Goal: Transaction & Acquisition: Purchase product/service

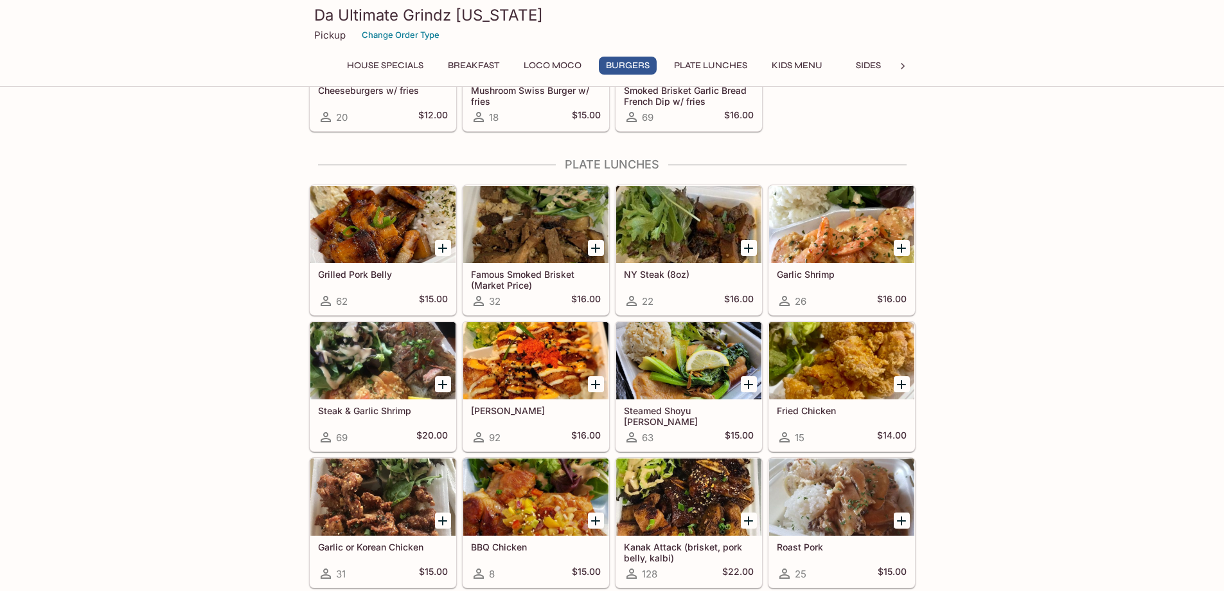
scroll to position [707, 0]
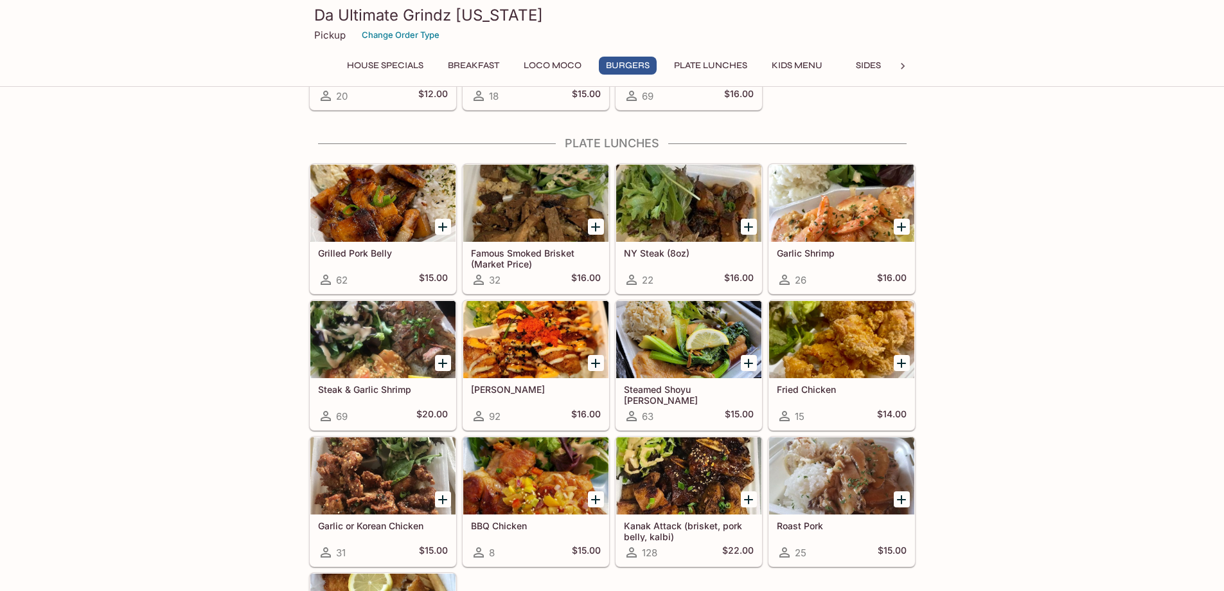
click at [379, 204] on div at bounding box center [382, 203] width 145 height 77
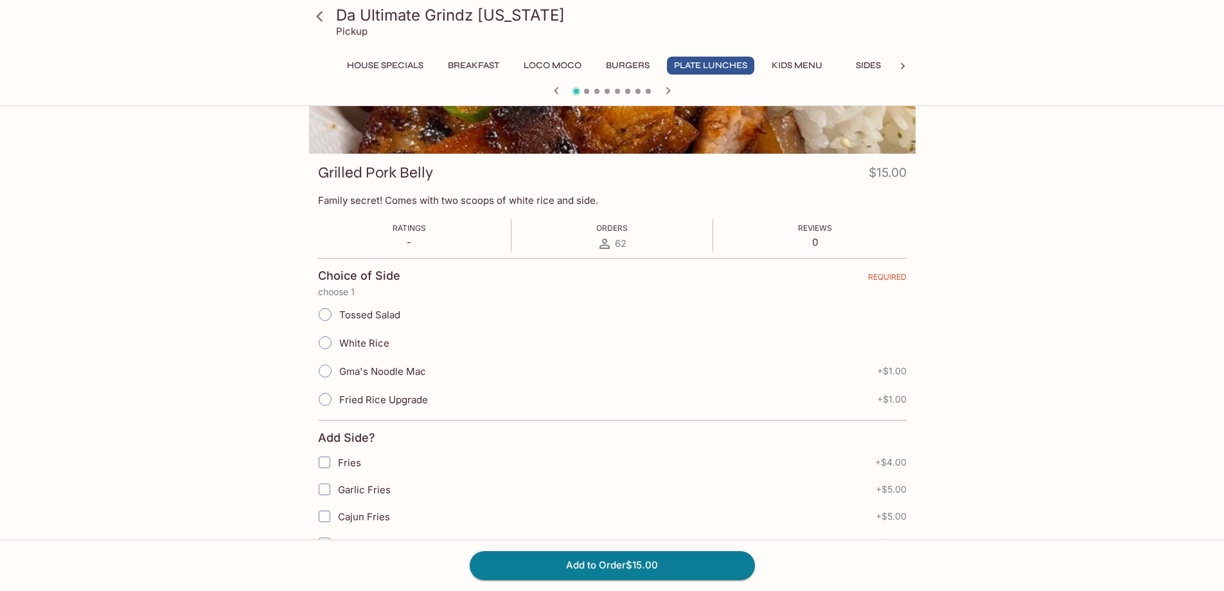
scroll to position [129, 0]
click at [323, 340] on input "White Rice" at bounding box center [325, 341] width 27 height 27
radio input "true"
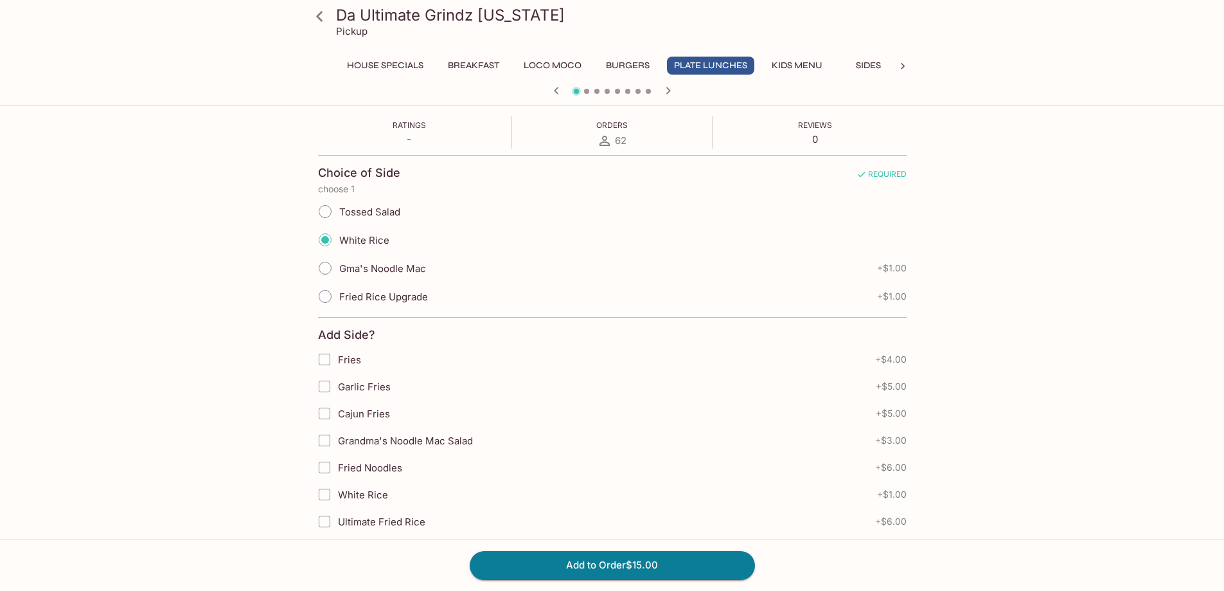
scroll to position [257, 0]
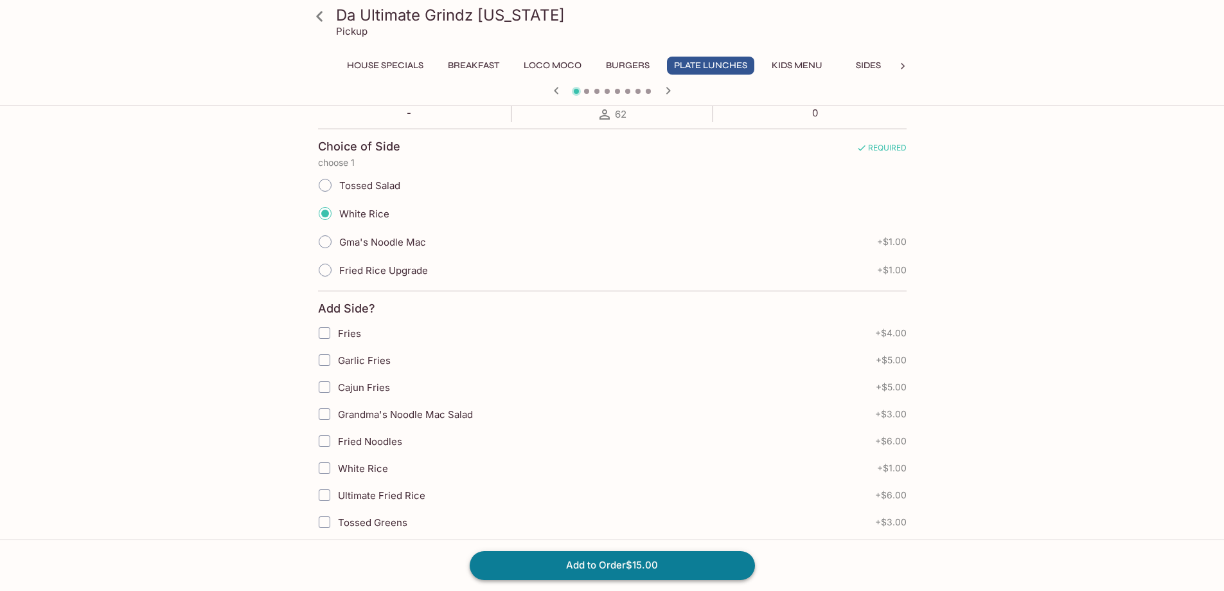
click at [611, 570] on button "Add to Order $15.00" at bounding box center [612, 565] width 285 height 28
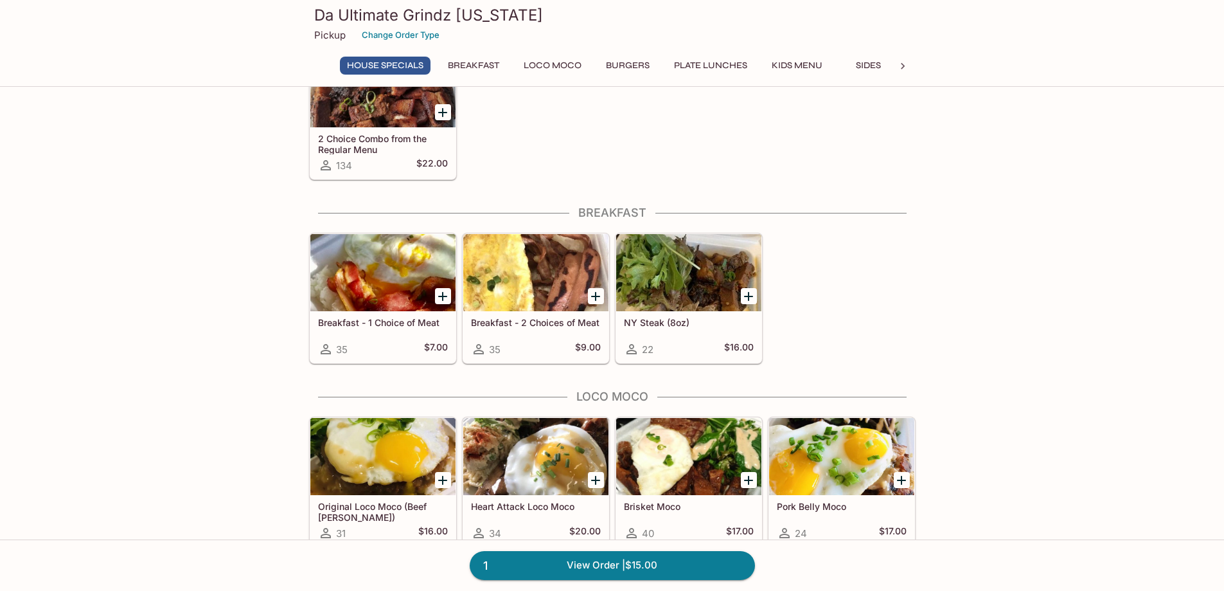
scroll to position [64, 0]
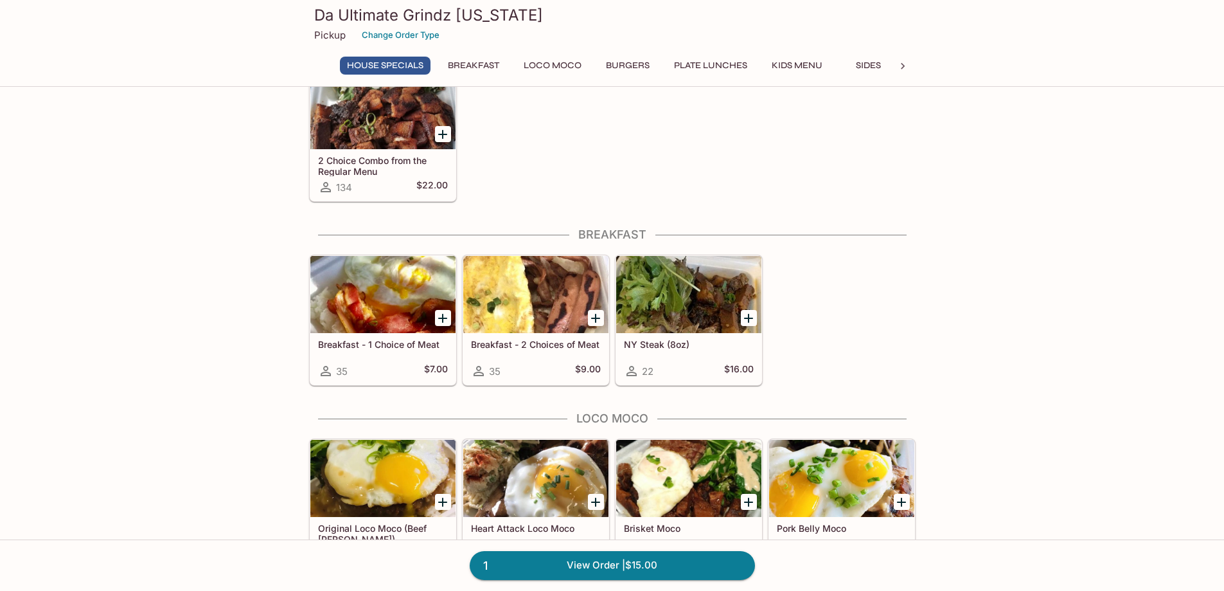
click at [526, 289] on div at bounding box center [535, 294] width 145 height 77
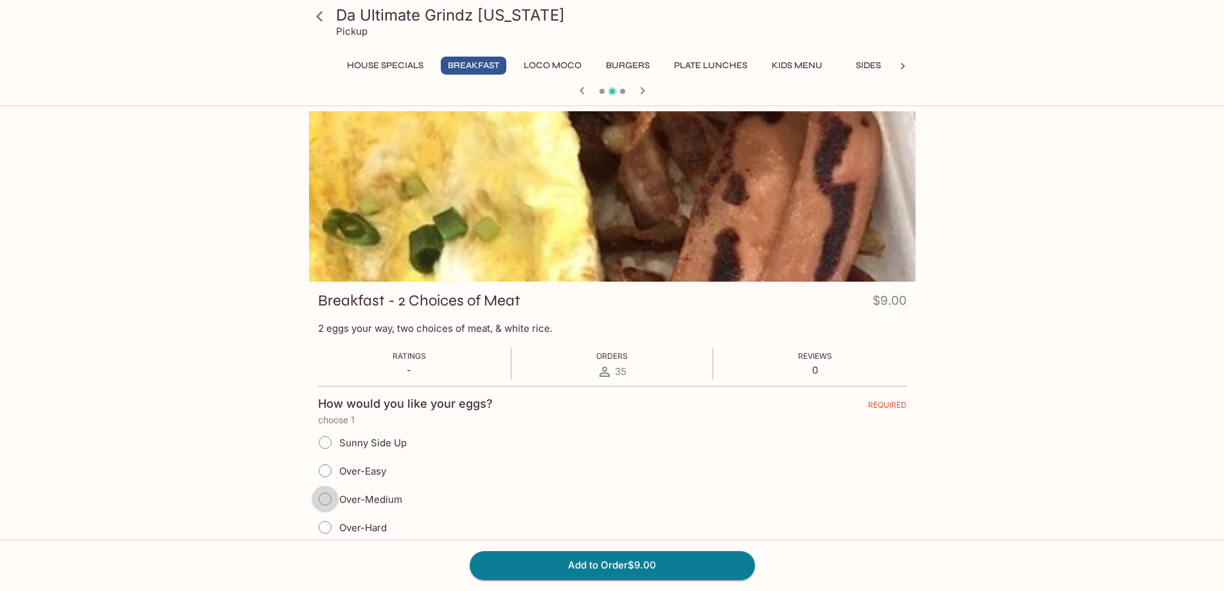
click at [332, 503] on input "Over-Medium" at bounding box center [325, 498] width 27 height 27
radio input "true"
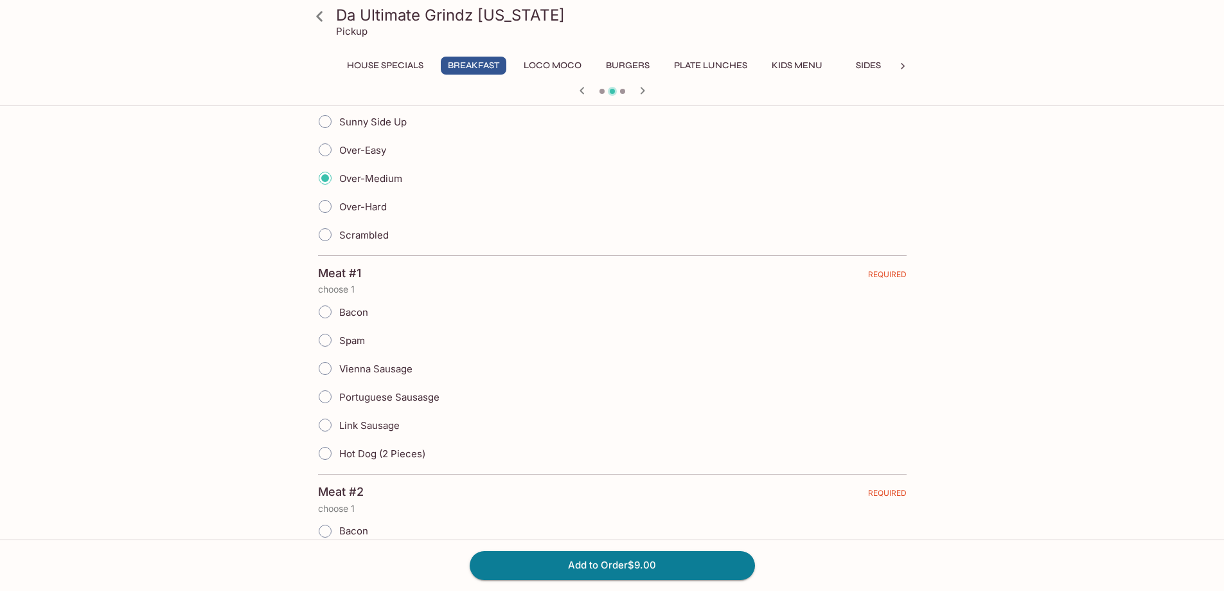
scroll to position [321, 0]
click at [330, 449] on input "Hot Dog (2 Pieces)" at bounding box center [325, 452] width 27 height 27
radio input "true"
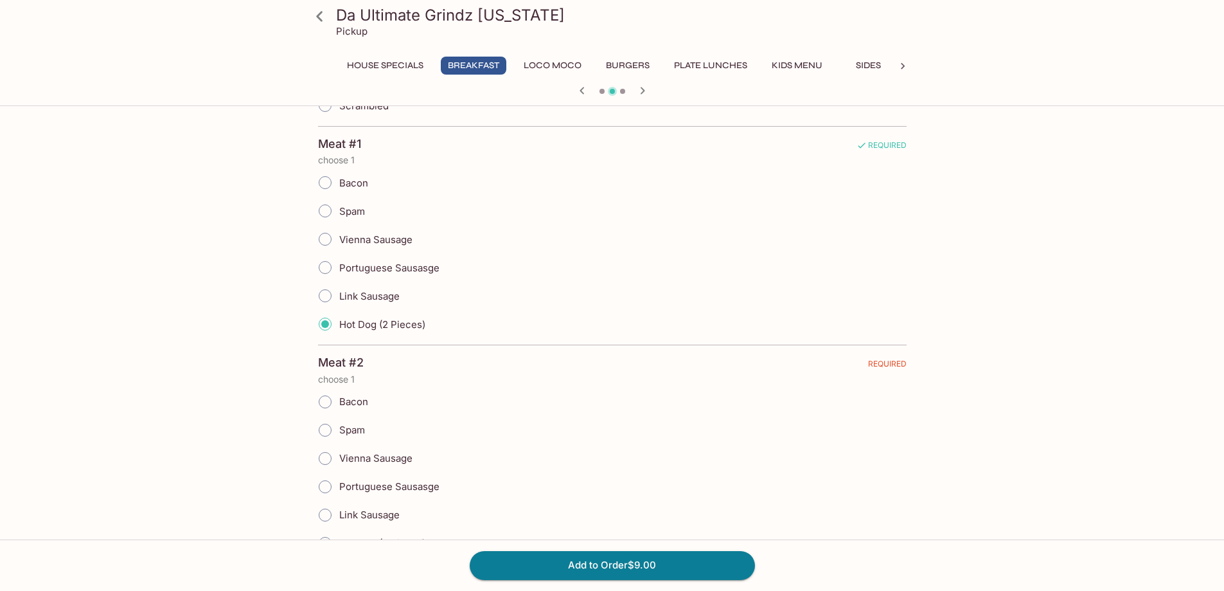
scroll to position [643, 0]
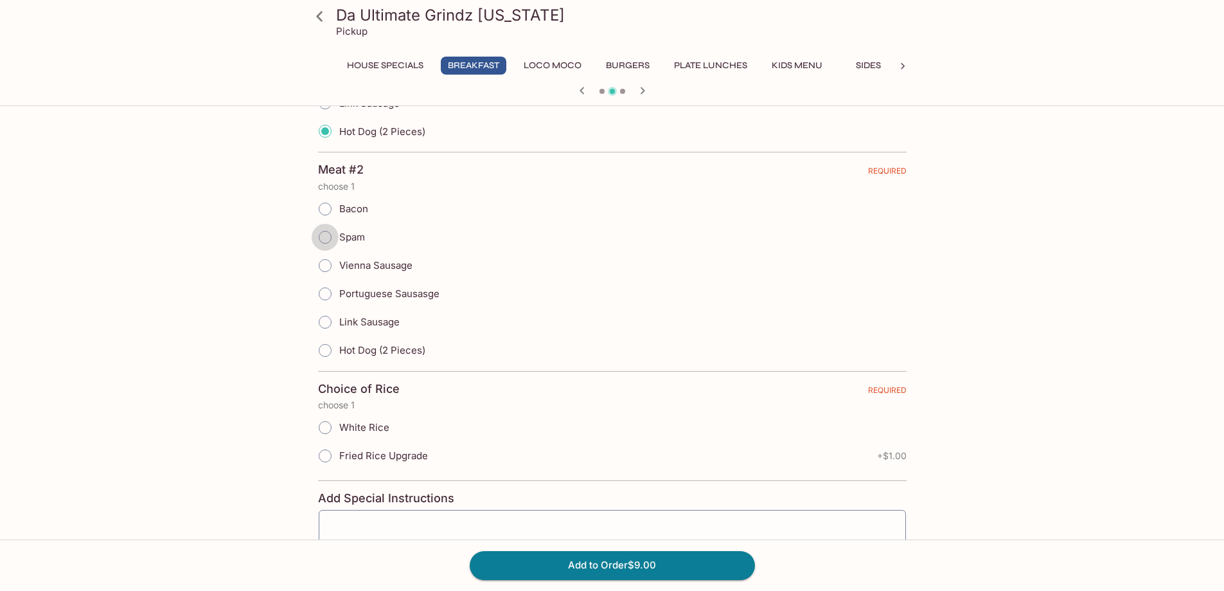
click at [323, 231] on input "Spam" at bounding box center [325, 237] width 27 height 27
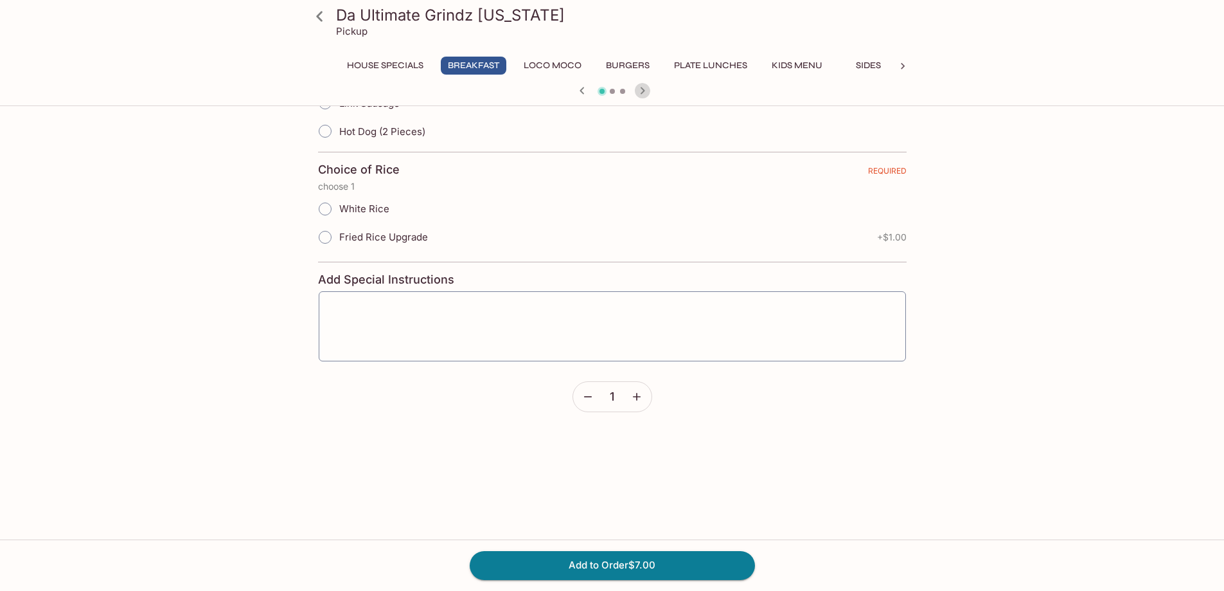
click at [645, 92] on icon "button" at bounding box center [642, 90] width 15 height 15
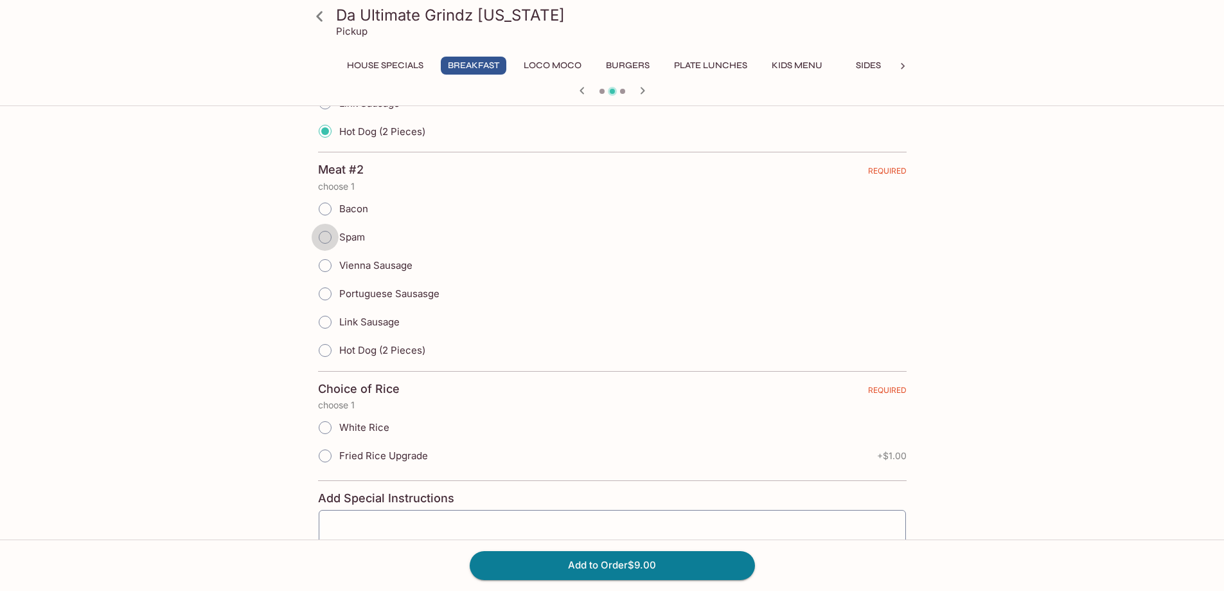
drag, startPoint x: 321, startPoint y: 233, endPoint x: 330, endPoint y: 235, distance: 8.6
click at [322, 233] on input "Spam" at bounding box center [325, 237] width 27 height 27
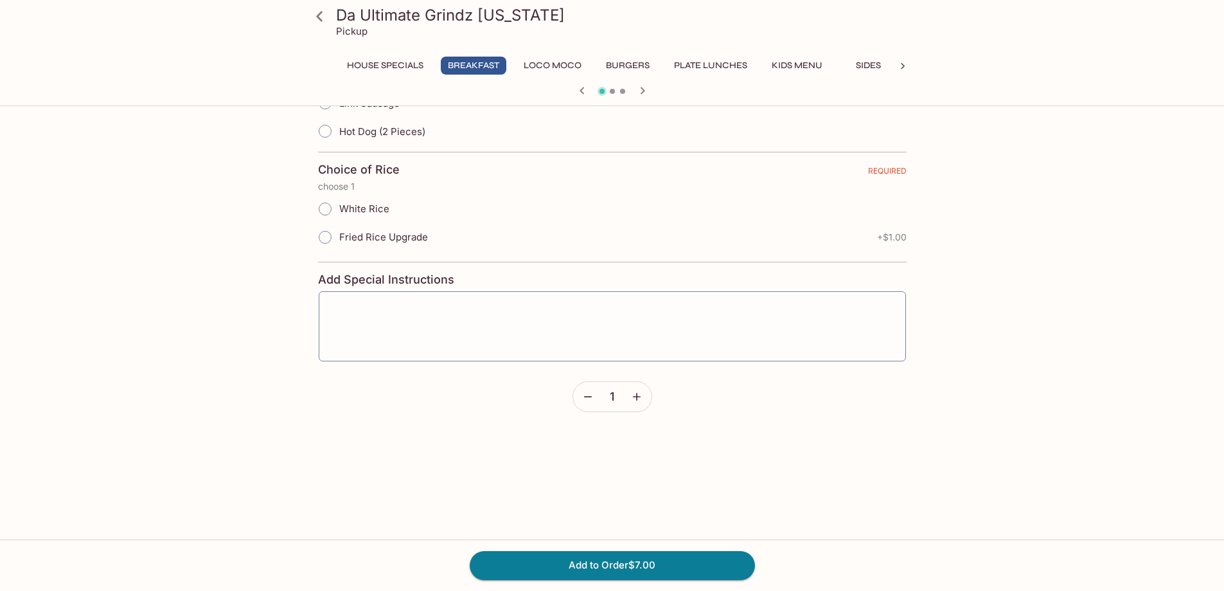
click at [644, 87] on icon "button" at bounding box center [642, 90] width 15 height 15
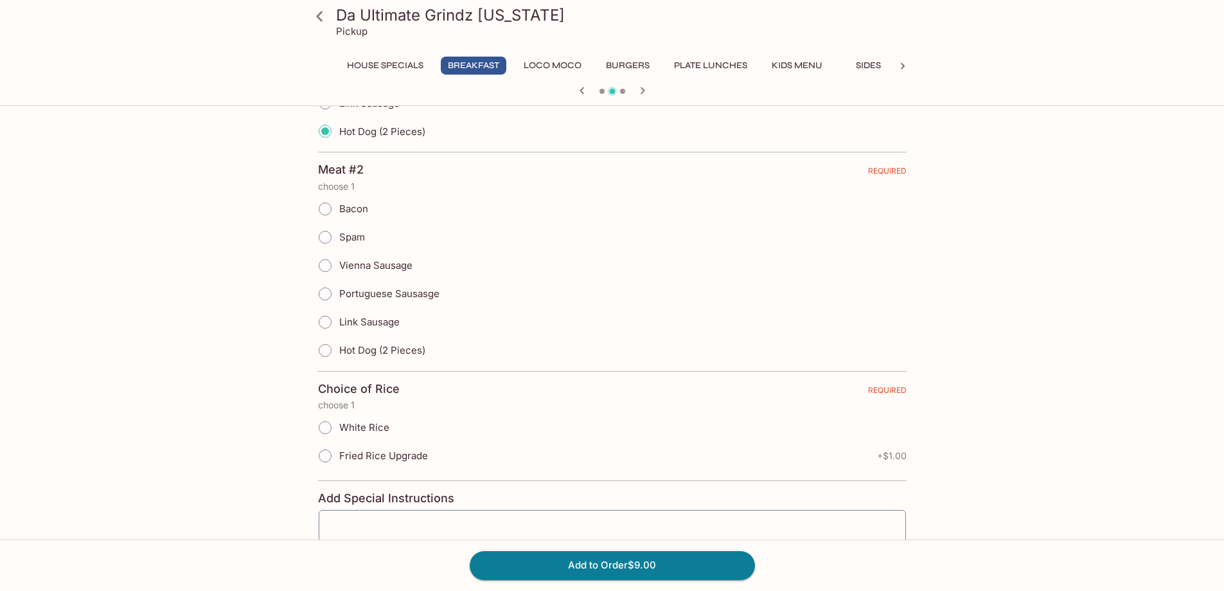
click at [327, 209] on input "Bacon" at bounding box center [325, 208] width 27 height 27
radio input "true"
click at [328, 431] on input "White Rice" at bounding box center [325, 427] width 27 height 27
radio input "true"
click at [571, 562] on button "Add to Order $9.00" at bounding box center [612, 565] width 285 height 28
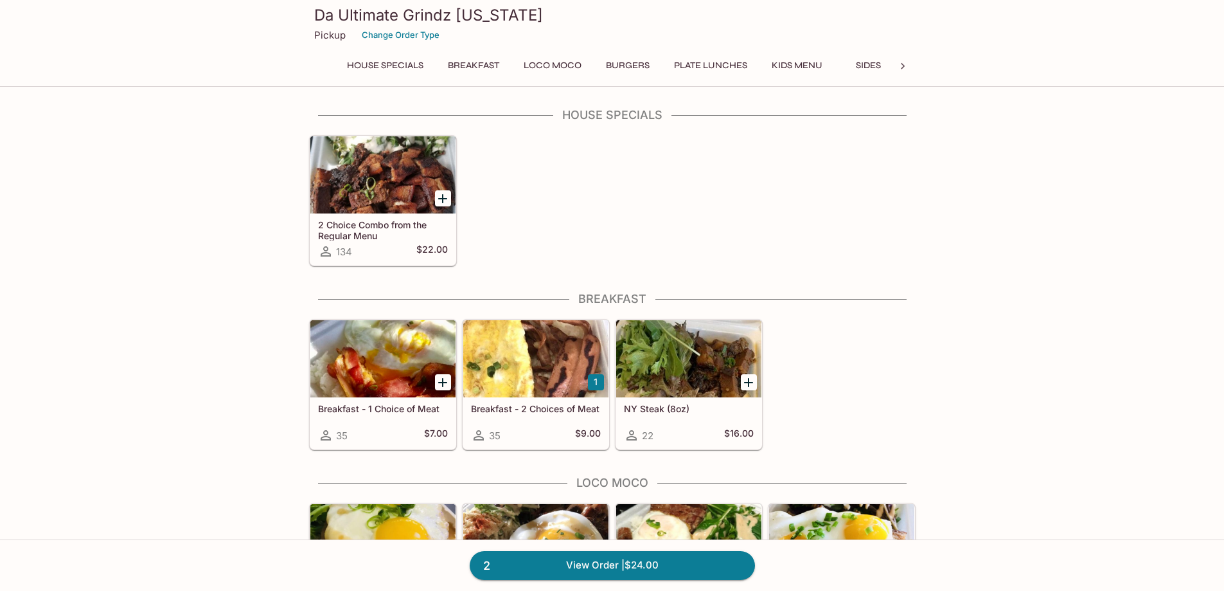
click at [531, 344] on div at bounding box center [535, 358] width 145 height 77
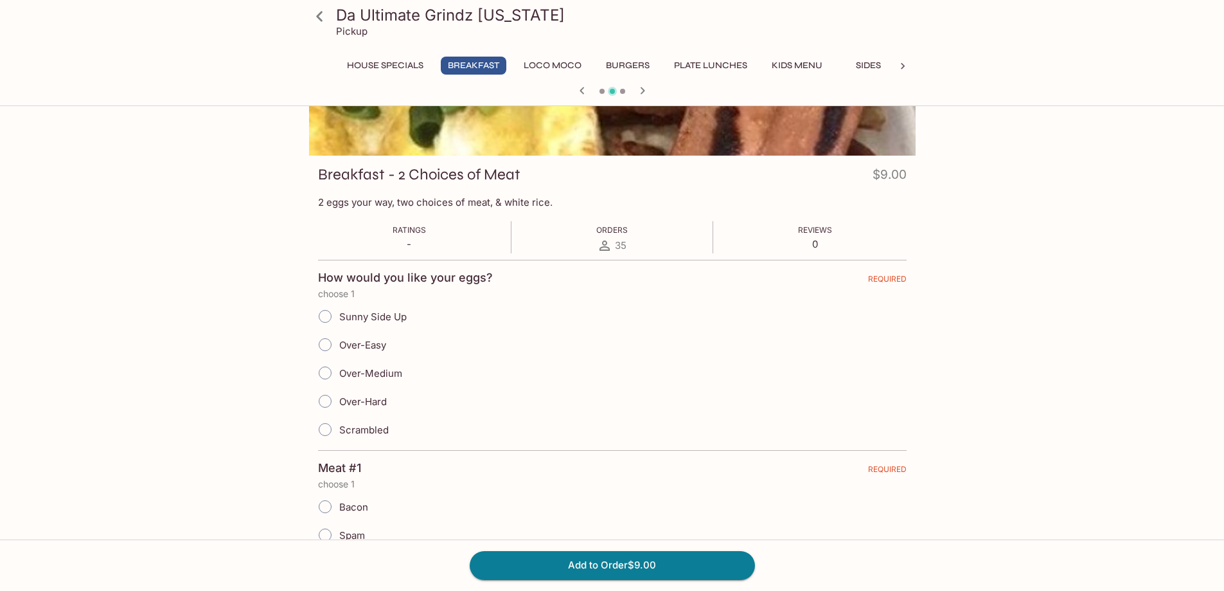
scroll to position [129, 0]
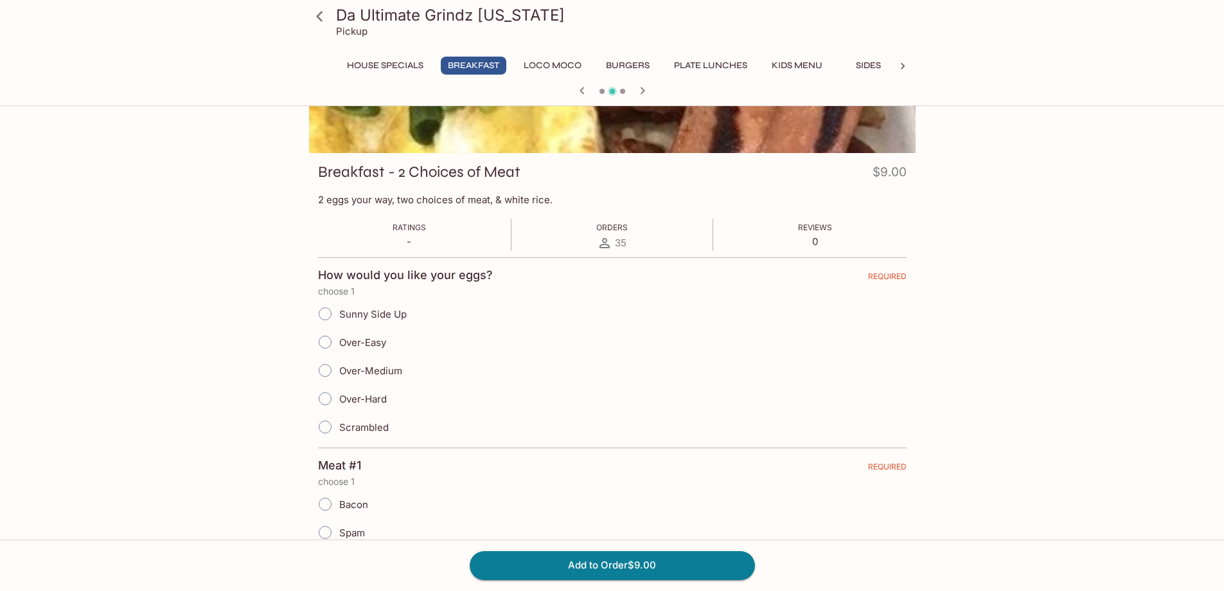
click at [330, 347] on input "Over-Easy" at bounding box center [325, 341] width 27 height 27
radio input "true"
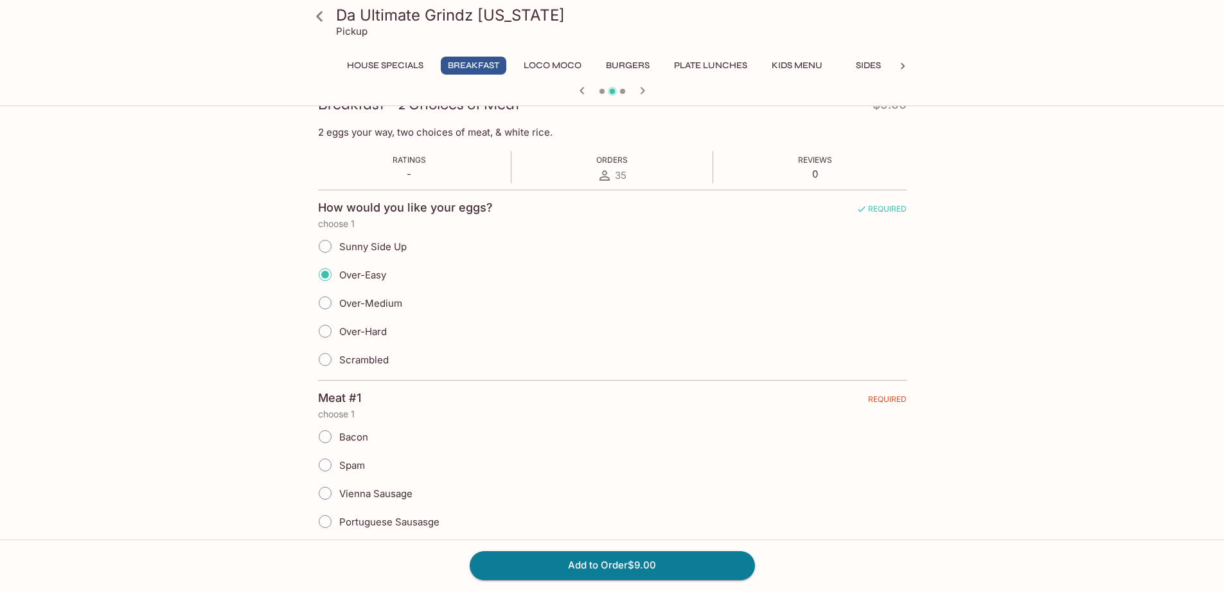
scroll to position [321, 0]
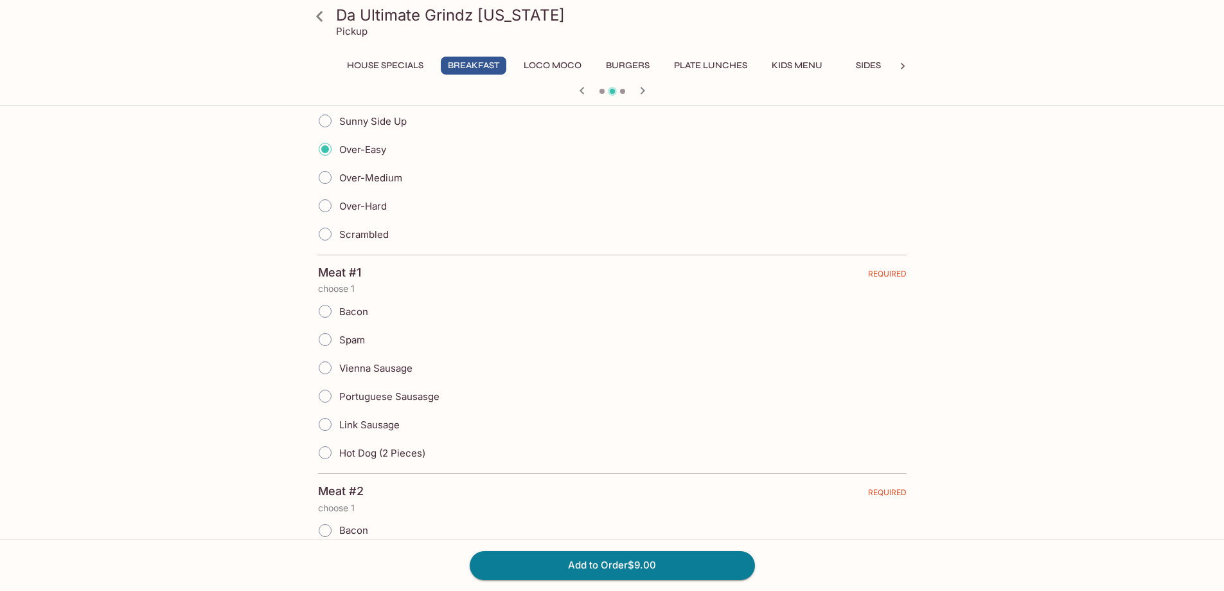
click at [326, 314] on input "Bacon" at bounding box center [325, 311] width 27 height 27
radio input "true"
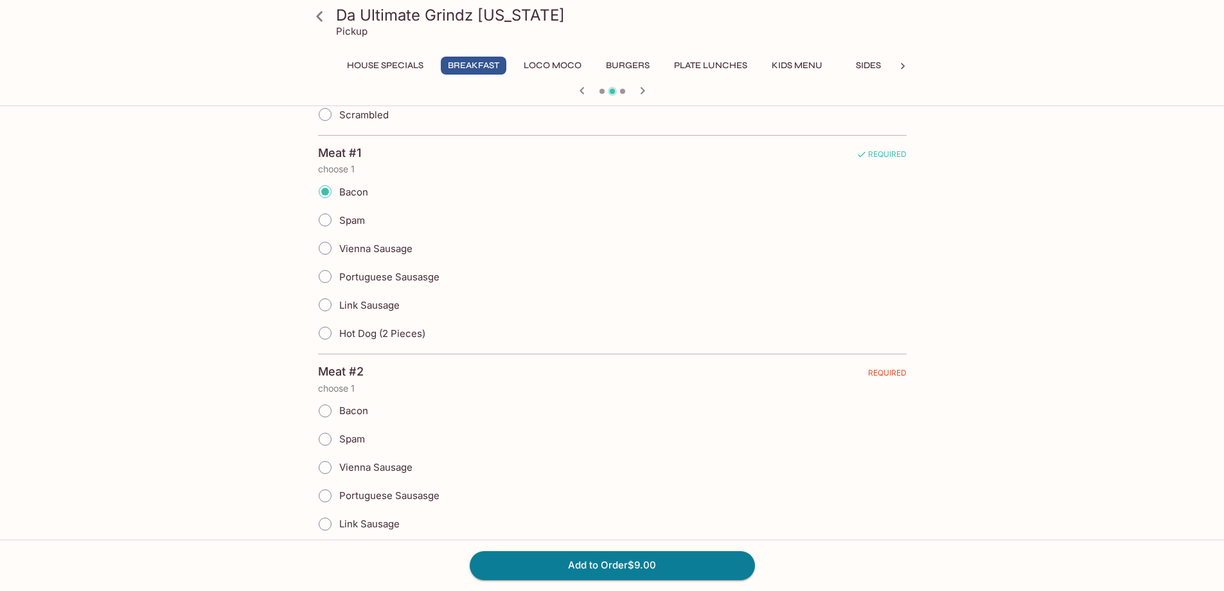
scroll to position [450, 0]
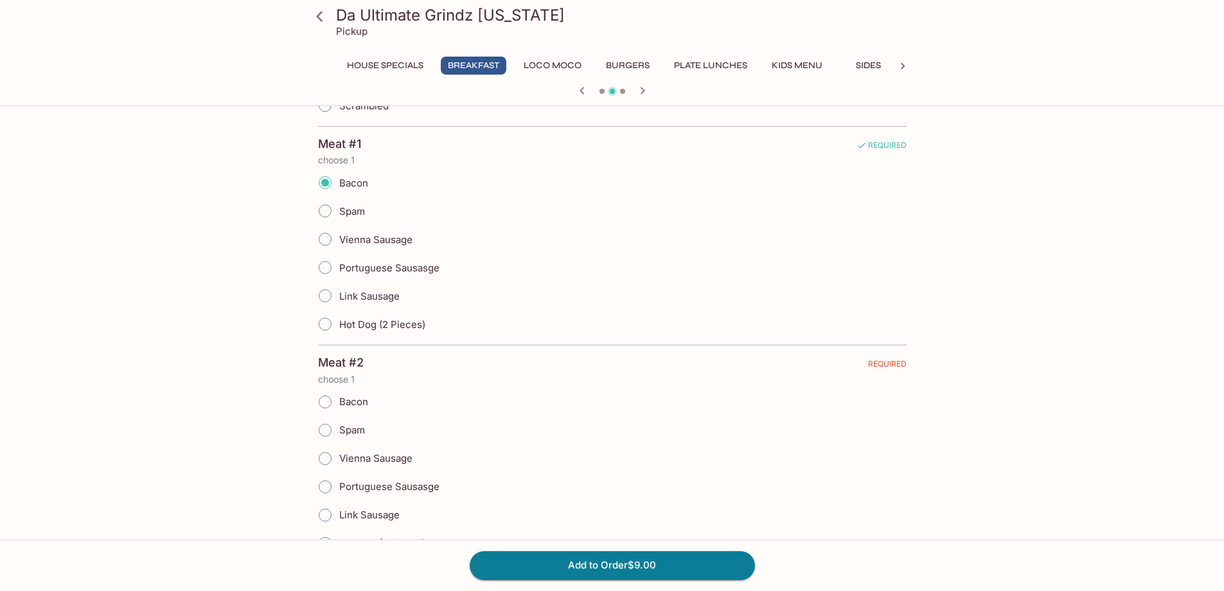
click at [331, 490] on input "Portuguese Sausasge" at bounding box center [325, 486] width 27 height 27
radio input "true"
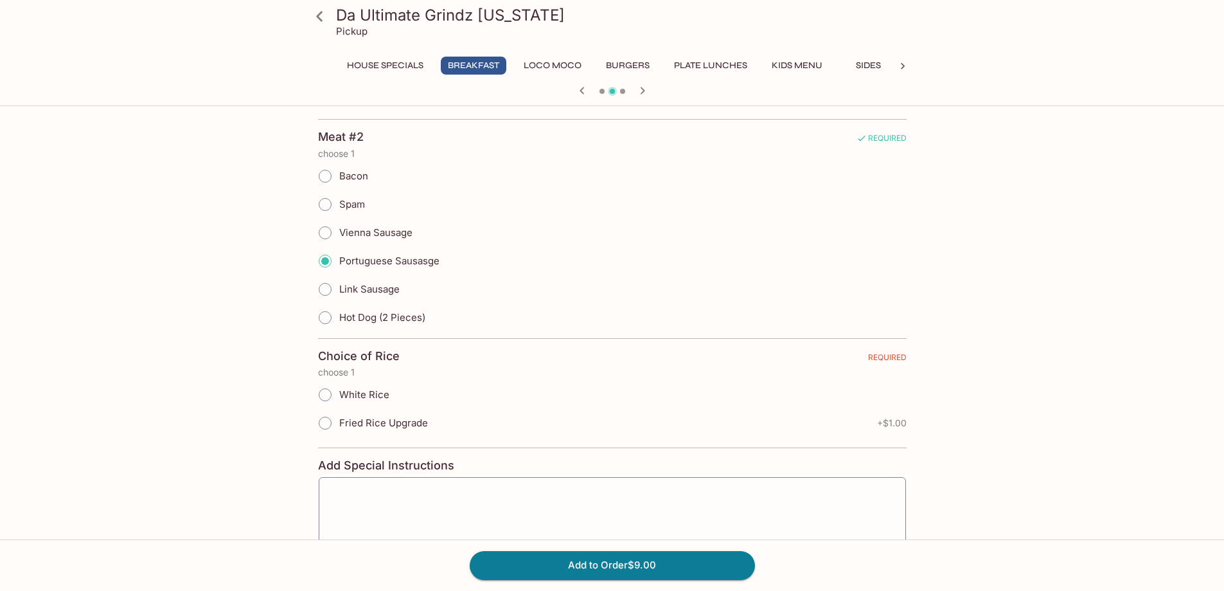
scroll to position [707, 0]
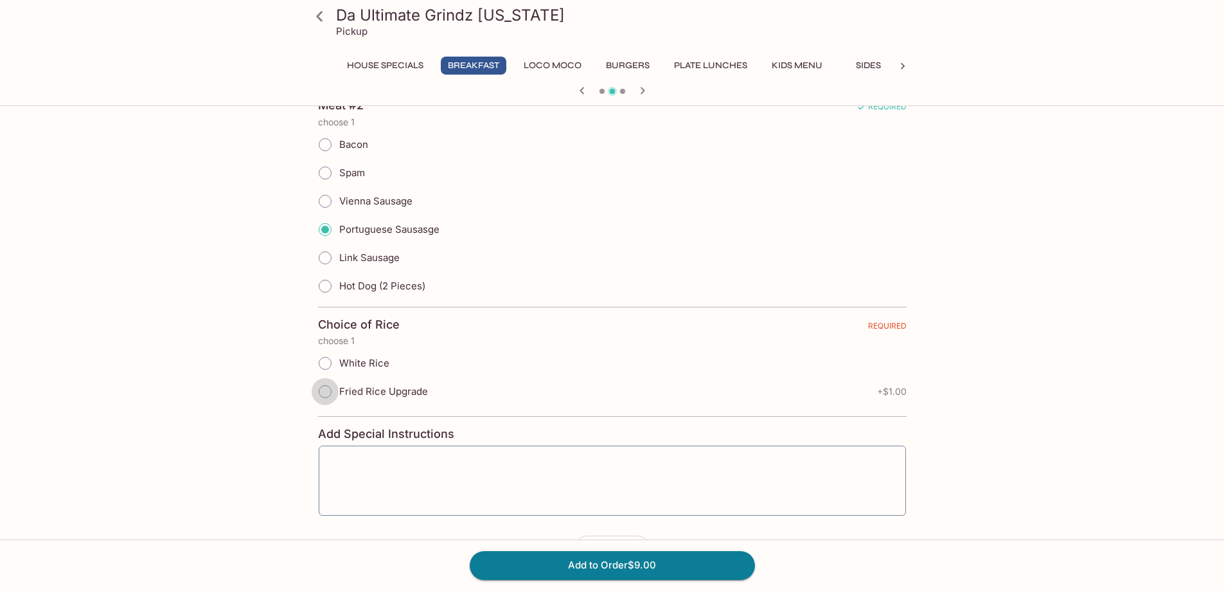
click at [326, 389] on input "Fried Rice Upgrade" at bounding box center [325, 391] width 27 height 27
radio input "true"
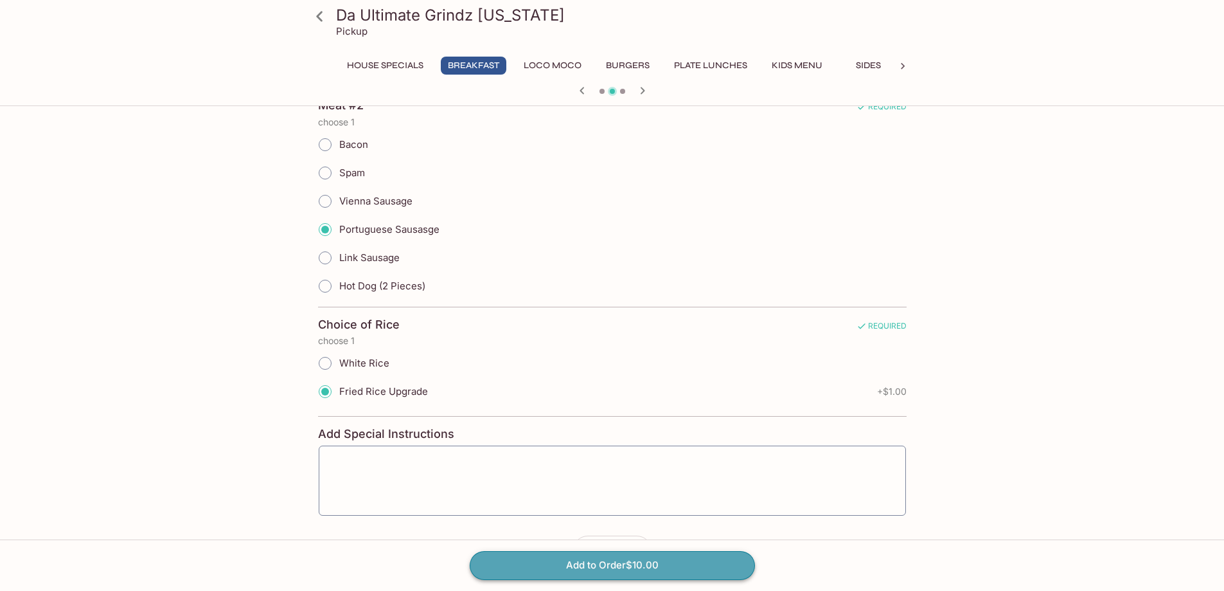
click at [651, 564] on button "Add to Order $10.00" at bounding box center [612, 565] width 285 height 28
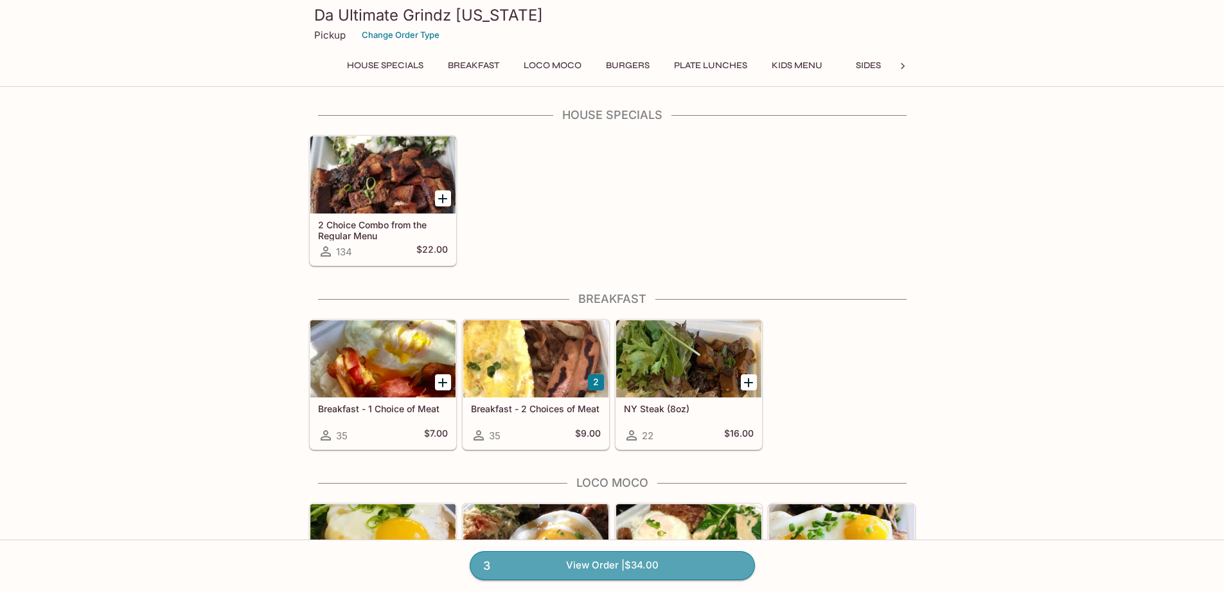
drag, startPoint x: 654, startPoint y: 565, endPoint x: 675, endPoint y: 544, distance: 30.0
click at [654, 565] on link "3 View Order | $34.00" at bounding box center [612, 565] width 285 height 28
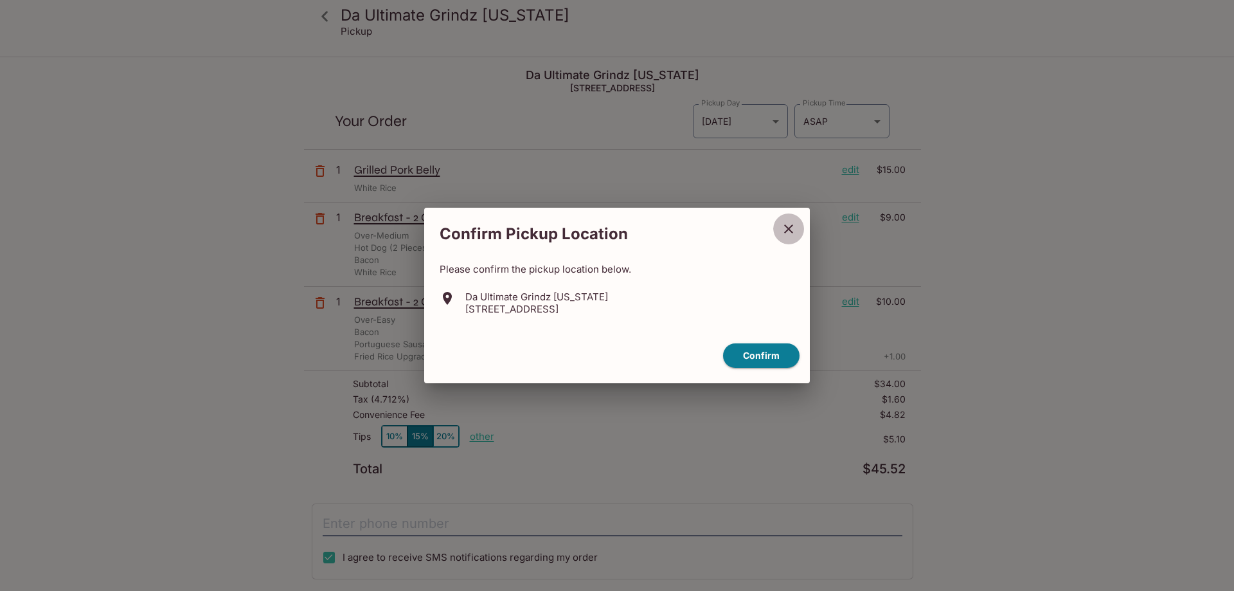
click at [783, 228] on icon "close" at bounding box center [788, 228] width 15 height 15
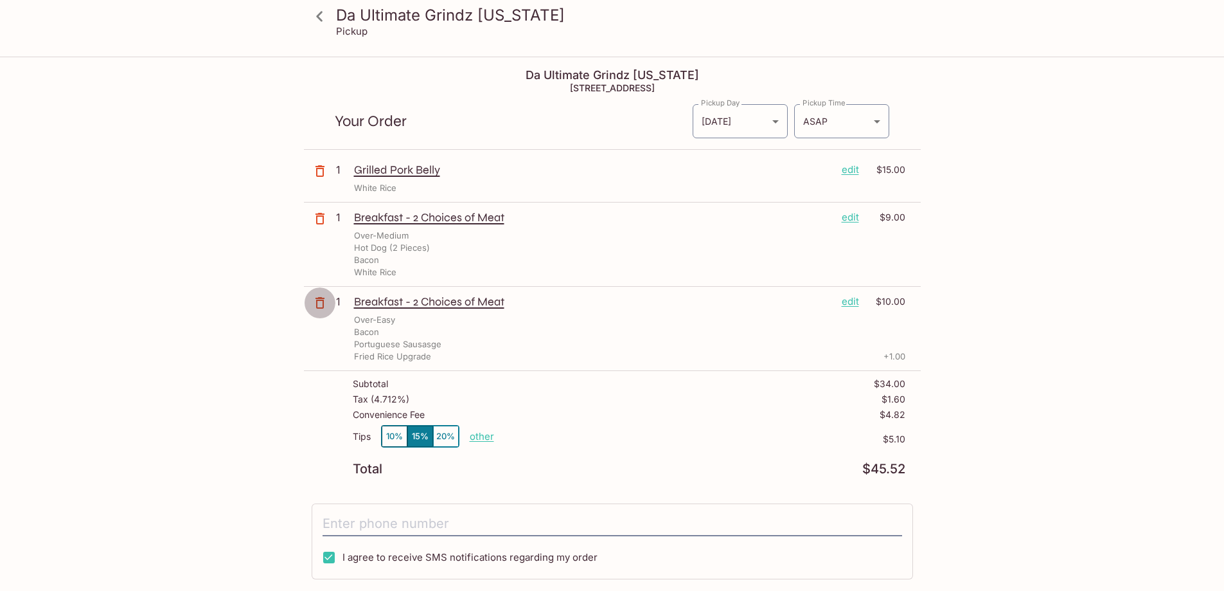
click at [320, 303] on icon "button" at bounding box center [319, 302] width 15 height 15
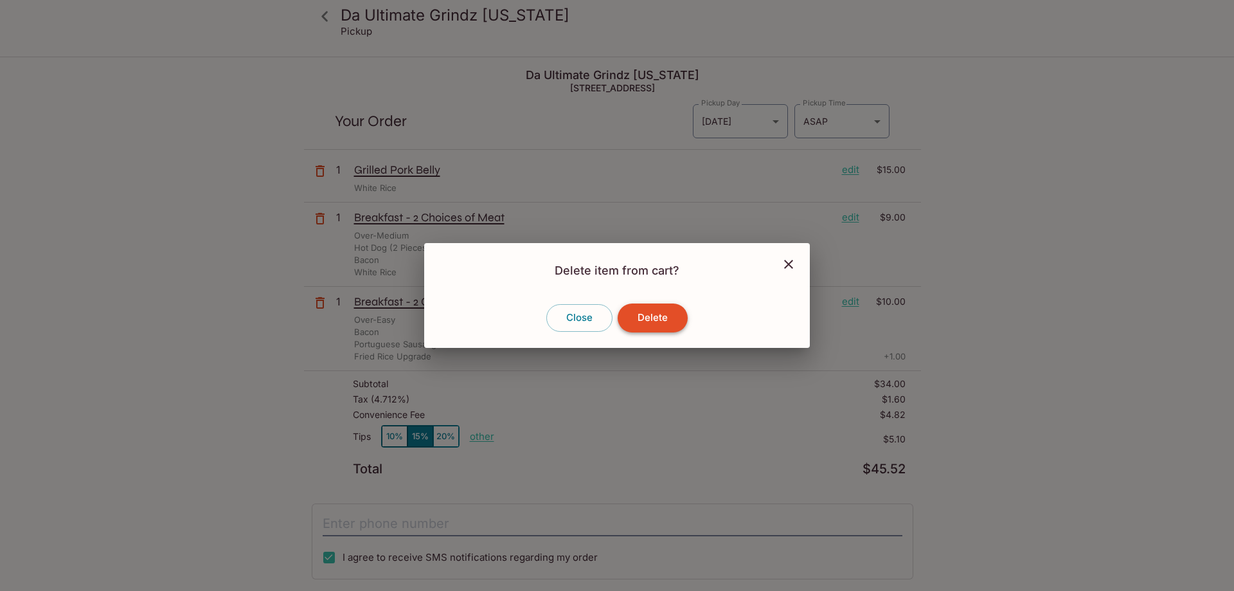
click at [652, 317] on button "Delete" at bounding box center [653, 317] width 70 height 28
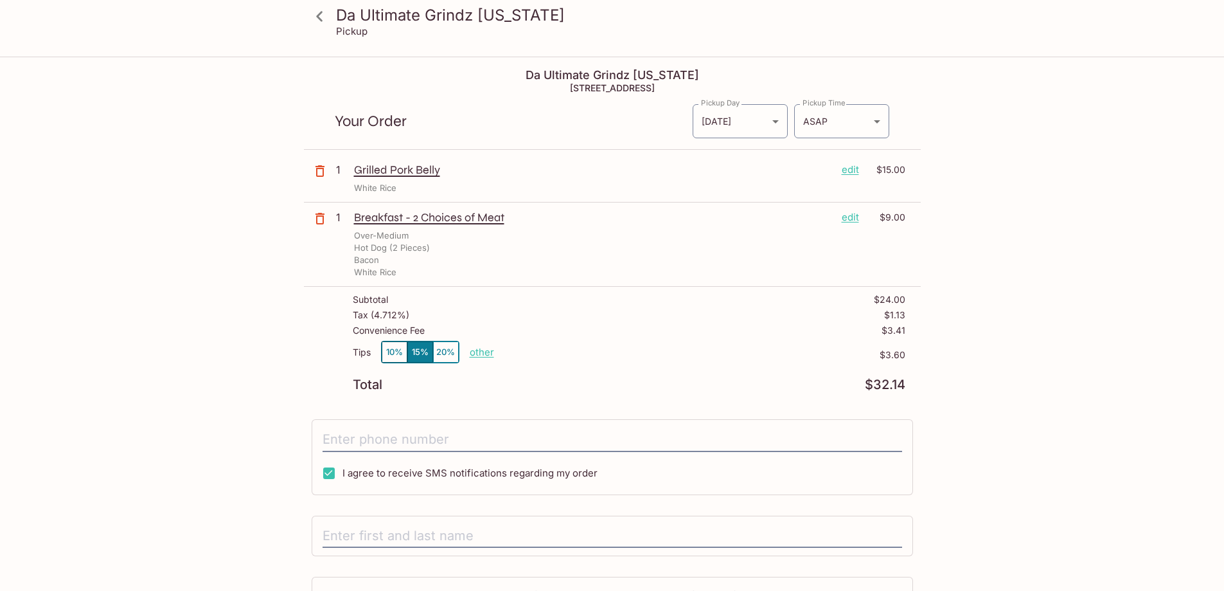
click at [317, 13] on icon at bounding box center [319, 16] width 22 height 22
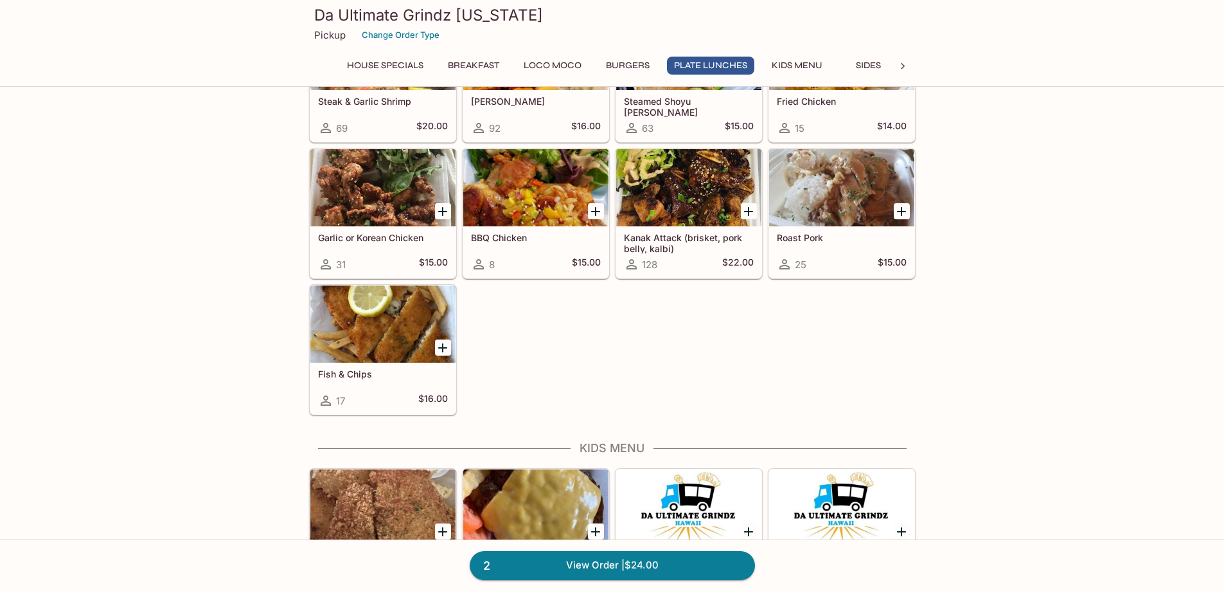
scroll to position [964, 0]
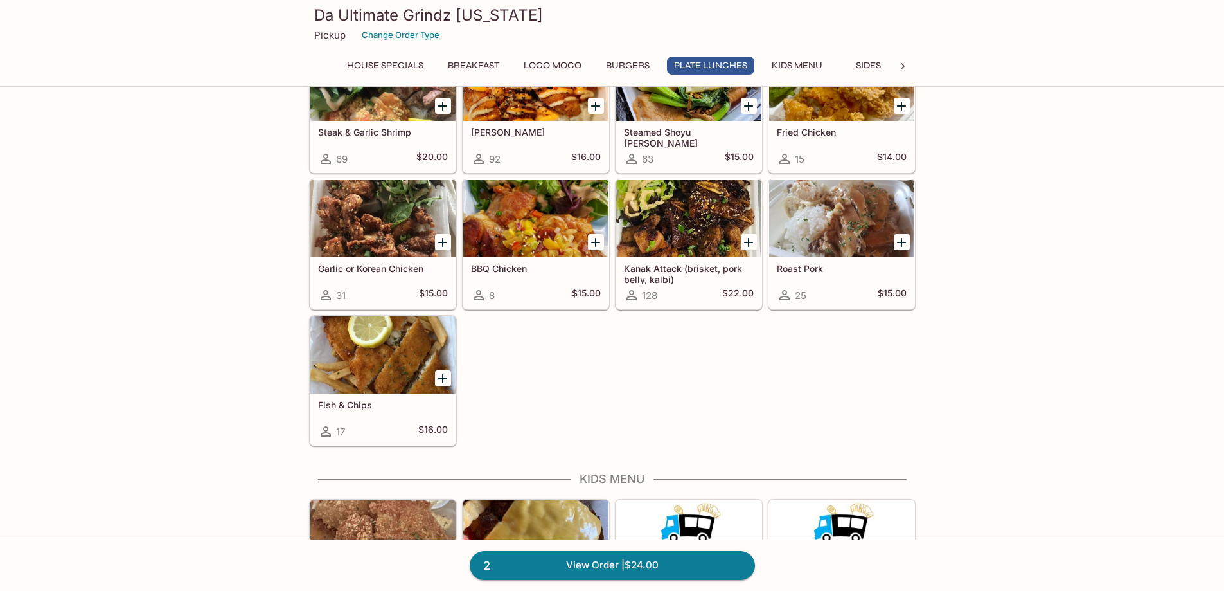
click at [398, 232] on div at bounding box center [382, 218] width 145 height 77
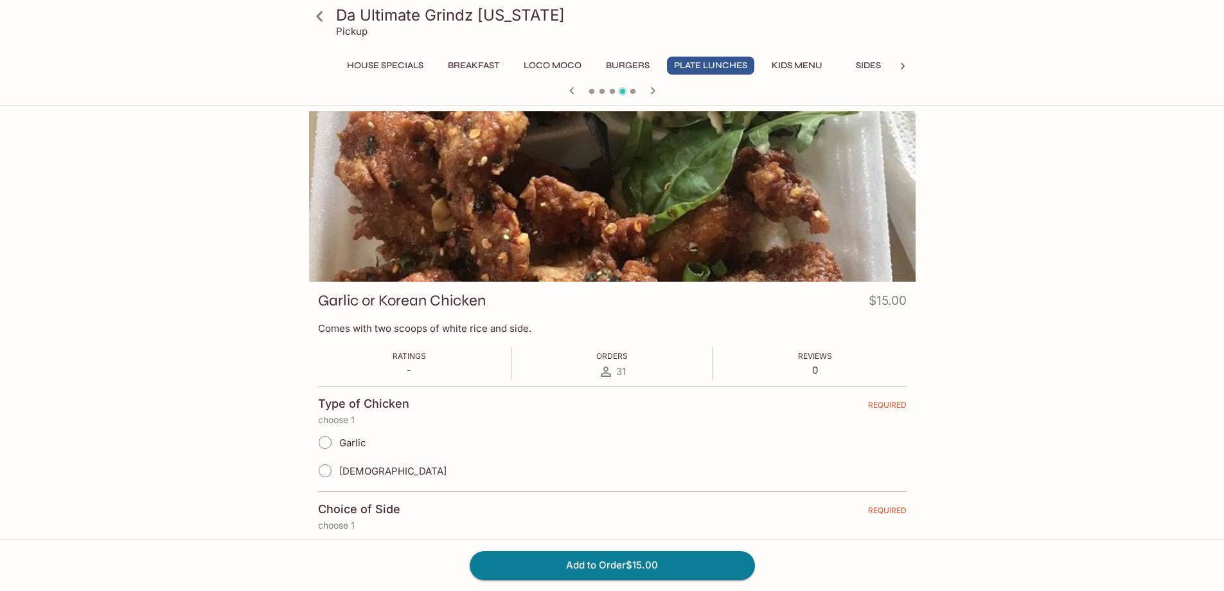
click at [343, 469] on span "[DEMOGRAPHIC_DATA]" at bounding box center [392, 471] width 107 height 12
click at [339, 469] on input "[DEMOGRAPHIC_DATA]" at bounding box center [325, 470] width 27 height 27
radio input "true"
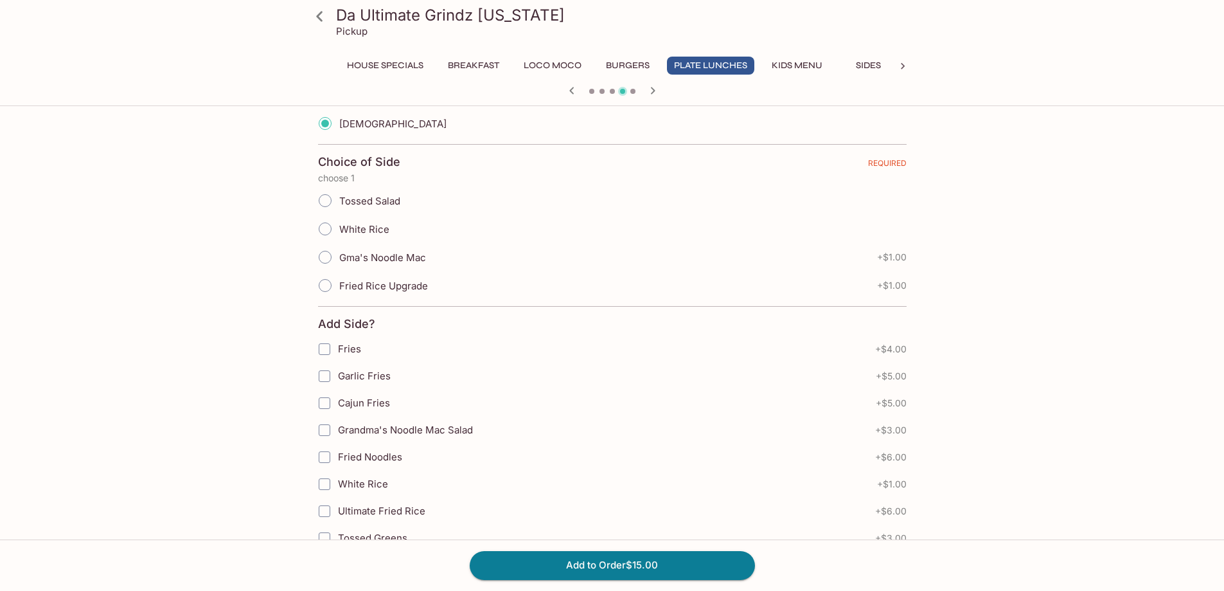
scroll to position [386, 0]
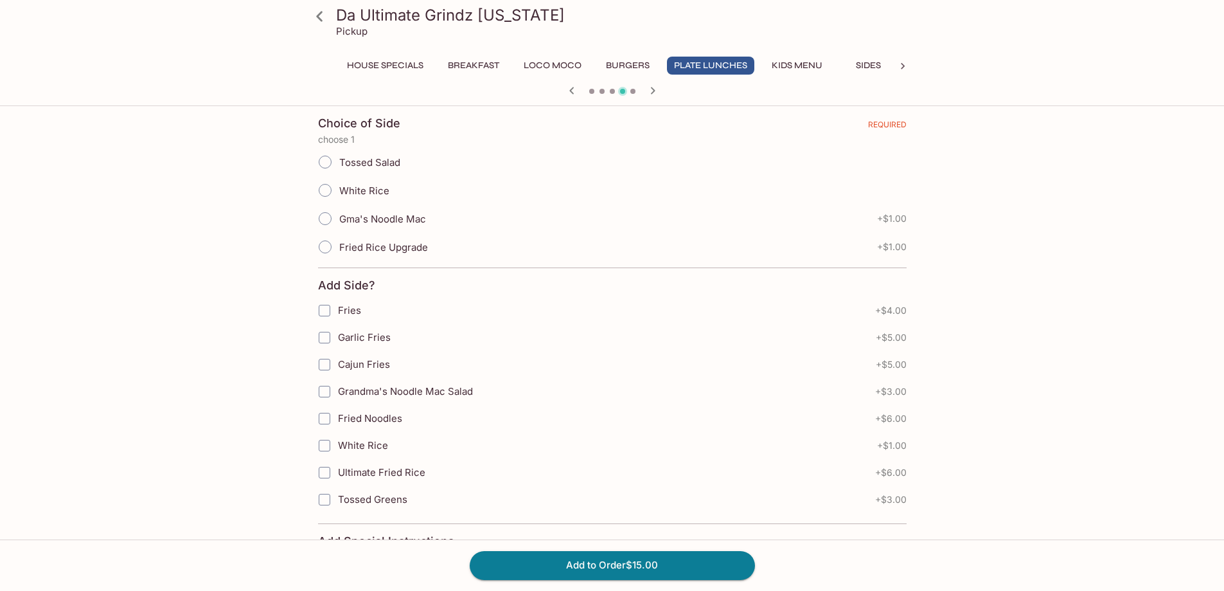
click at [406, 247] on span "Fried Rice Upgrade" at bounding box center [383, 247] width 89 height 12
click at [339, 247] on input "Fried Rice Upgrade" at bounding box center [325, 246] width 27 height 27
radio input "true"
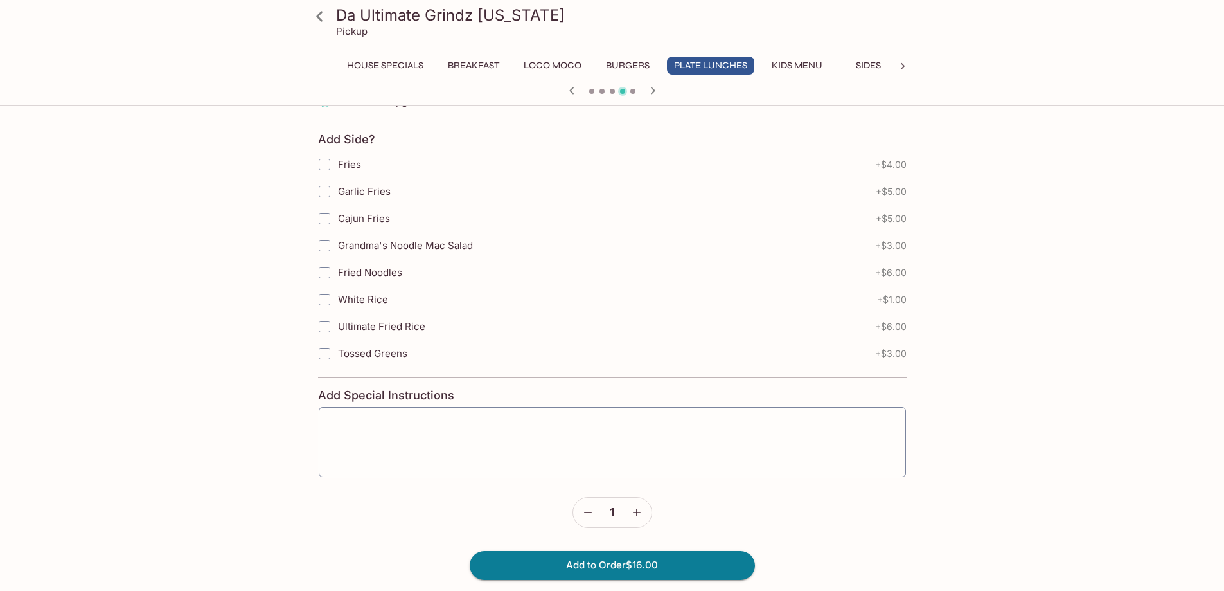
scroll to position [539, 0]
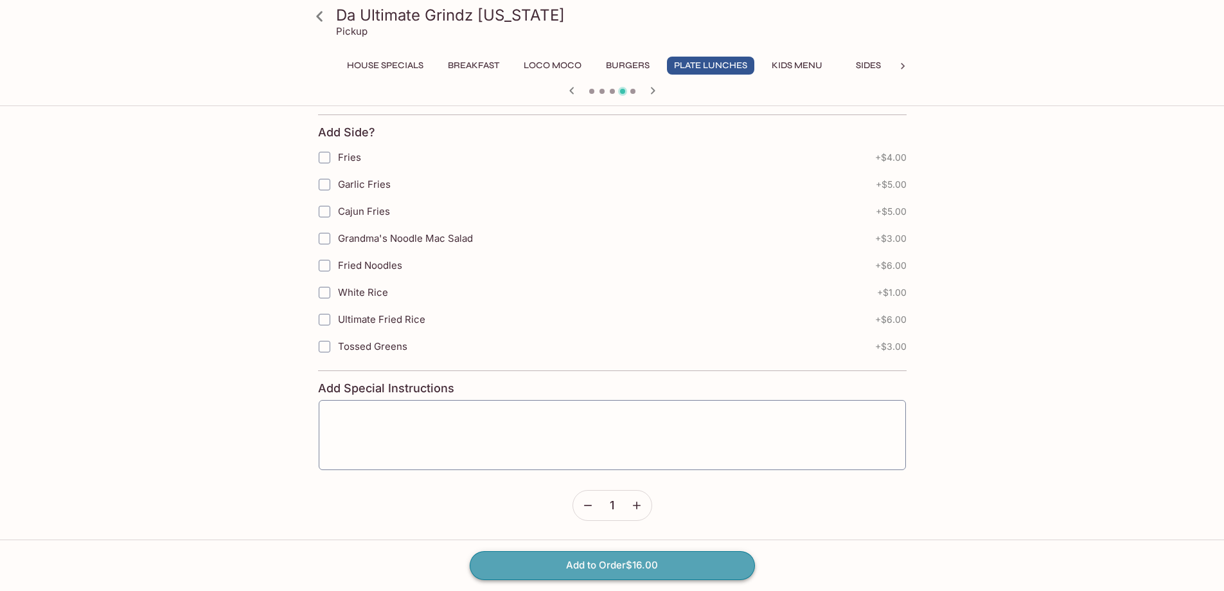
click at [643, 572] on button "Add to Order $16.00" at bounding box center [612, 565] width 285 height 28
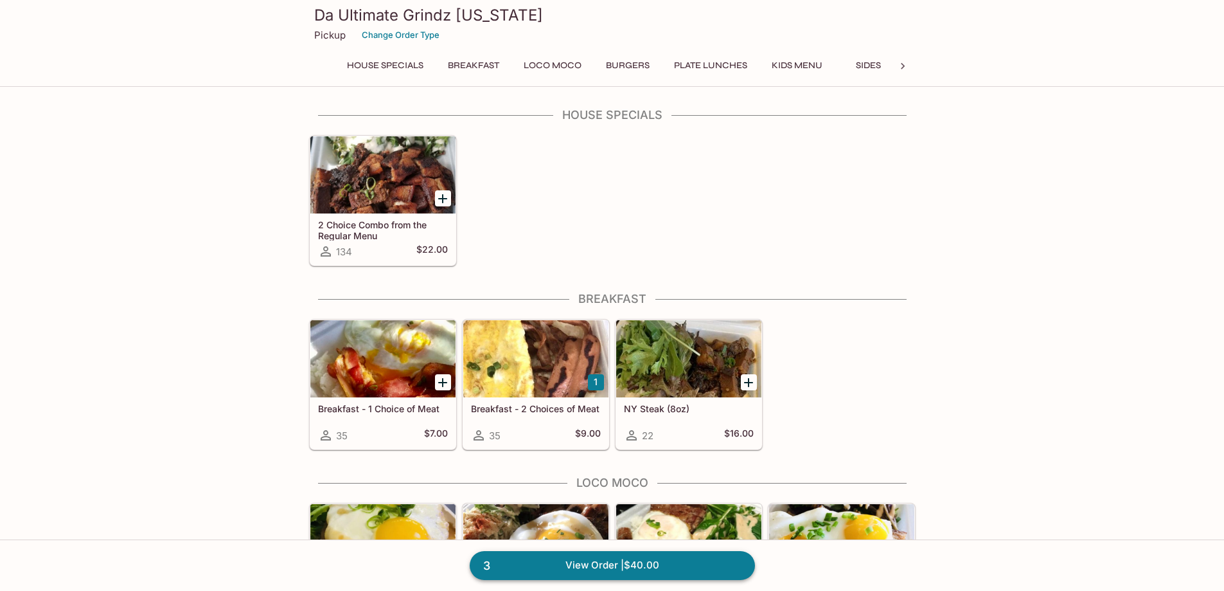
click at [519, 571] on link "3 View Order | $40.00" at bounding box center [612, 565] width 285 height 28
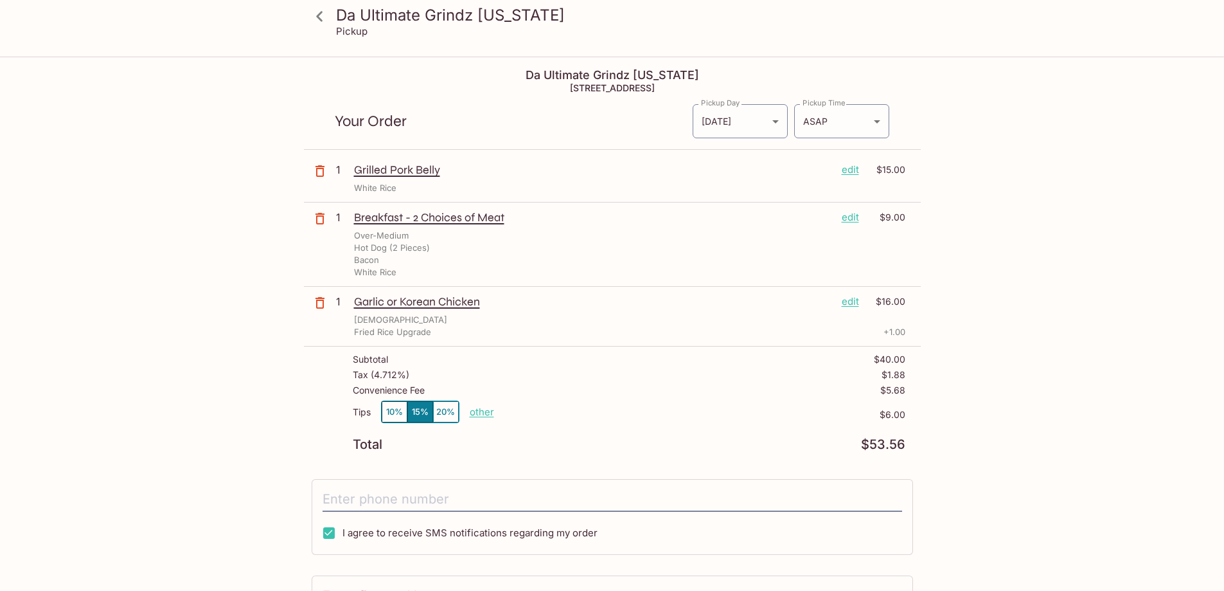
click at [488, 412] on p "other" at bounding box center [482, 412] width 24 height 12
type input "0.00"
click at [658, 402] on div "Tips 10% 15% 20% other $0.00" at bounding box center [629, 419] width 553 height 38
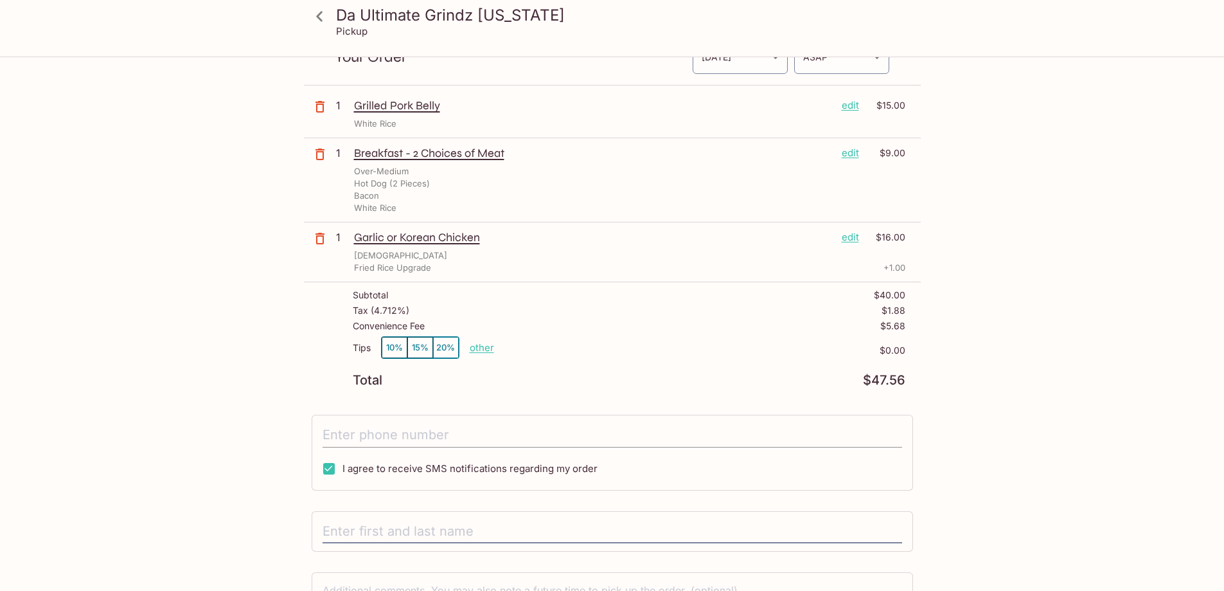
click at [393, 434] on input "tel" at bounding box center [613, 435] width 580 height 24
type input "[PHONE_NUMBER]"
click at [238, 427] on div "Da Ultimate Grindz [US_STATE] Pickup Da Ultimate Grindz [US_STATE] [STREET_ADDR…" at bounding box center [612, 343] width 823 height 698
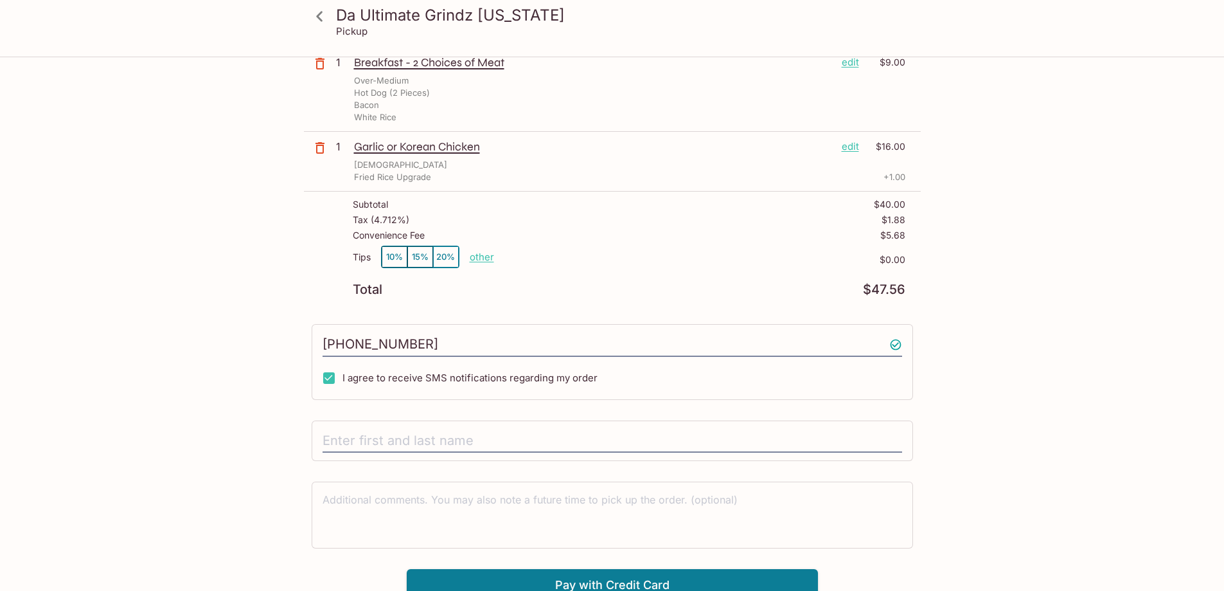
scroll to position [165, 0]
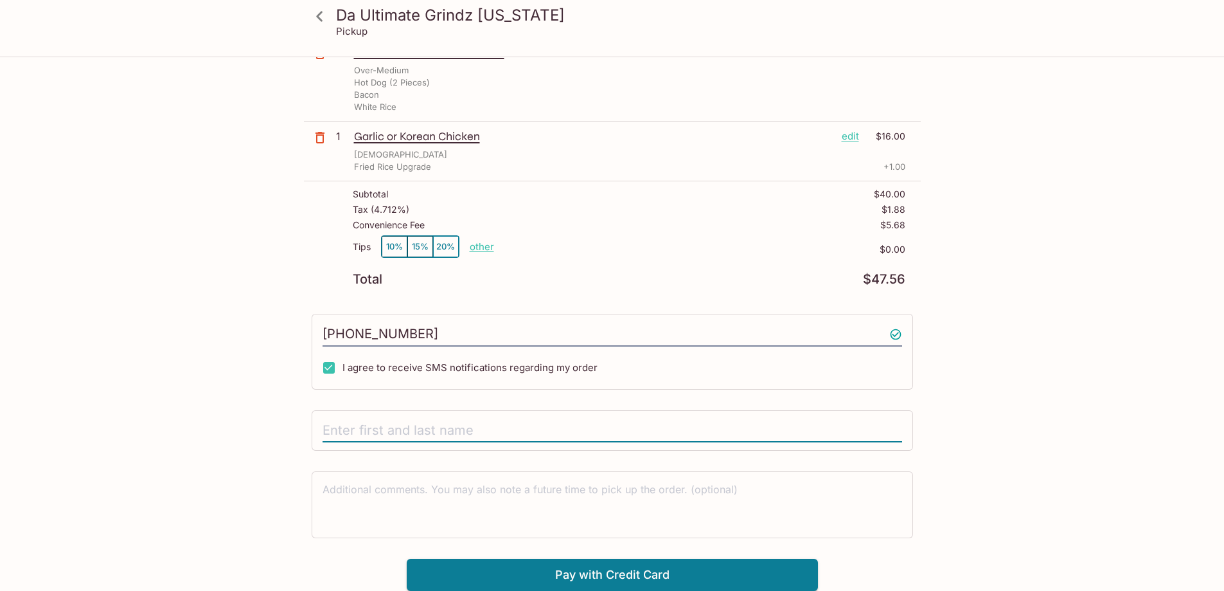
click at [363, 424] on input "text" at bounding box center [613, 430] width 580 height 24
type input "[PERSON_NAME]"
click at [602, 574] on button "Pay with Credit Card" at bounding box center [612, 574] width 411 height 32
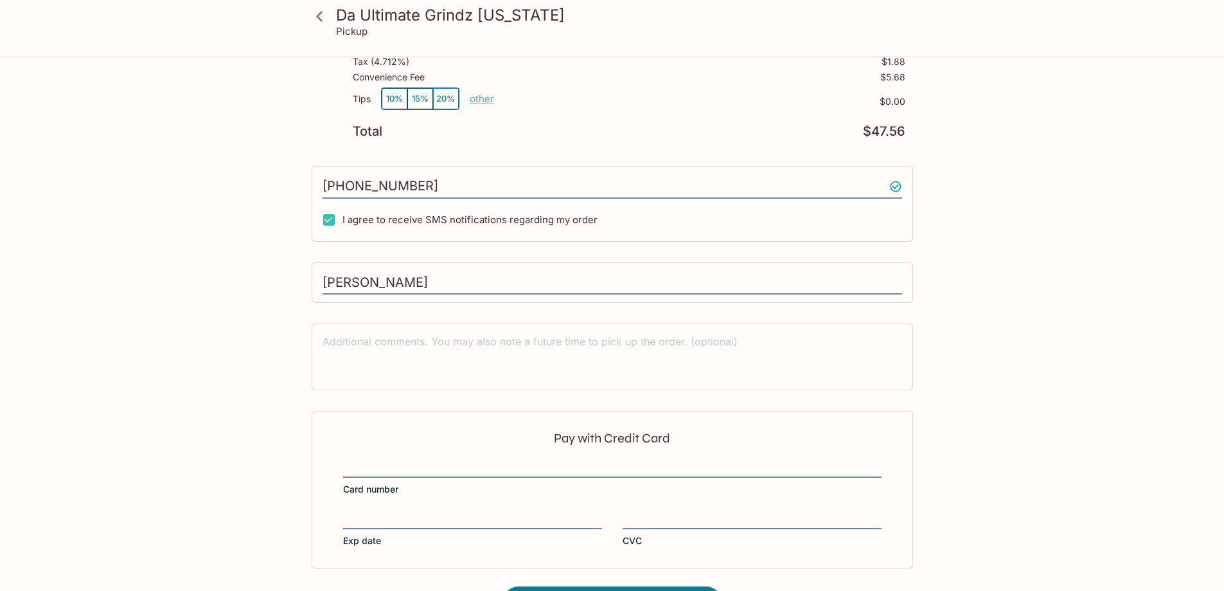
scroll to position [358, 0]
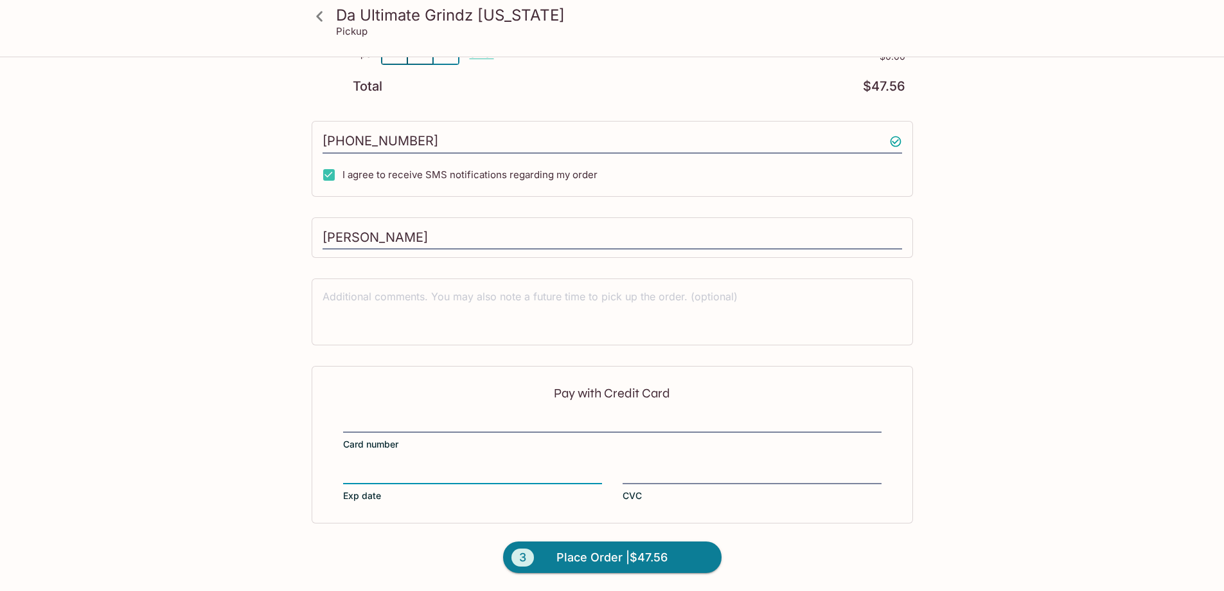
click at [658, 465] on div "Pay with Credit Card Card number Exp date CVC" at bounding box center [613, 444] width 602 height 157
click at [764, 559] on form "Pay with Credit Card Card number Exp date CVC 3 Place Order | $47.56" at bounding box center [612, 478] width 617 height 225
click at [647, 558] on span "Place Order | $47.56" at bounding box center [612, 557] width 111 height 21
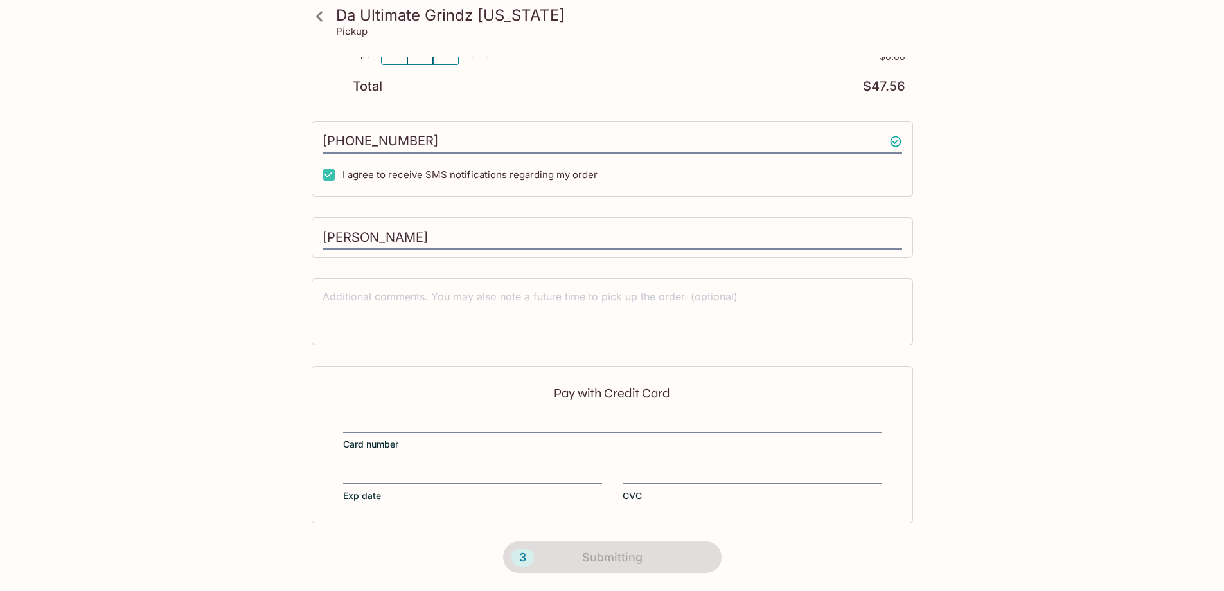
scroll to position [156, 0]
